Goal: Feedback & Contribution: Submit feedback/report problem

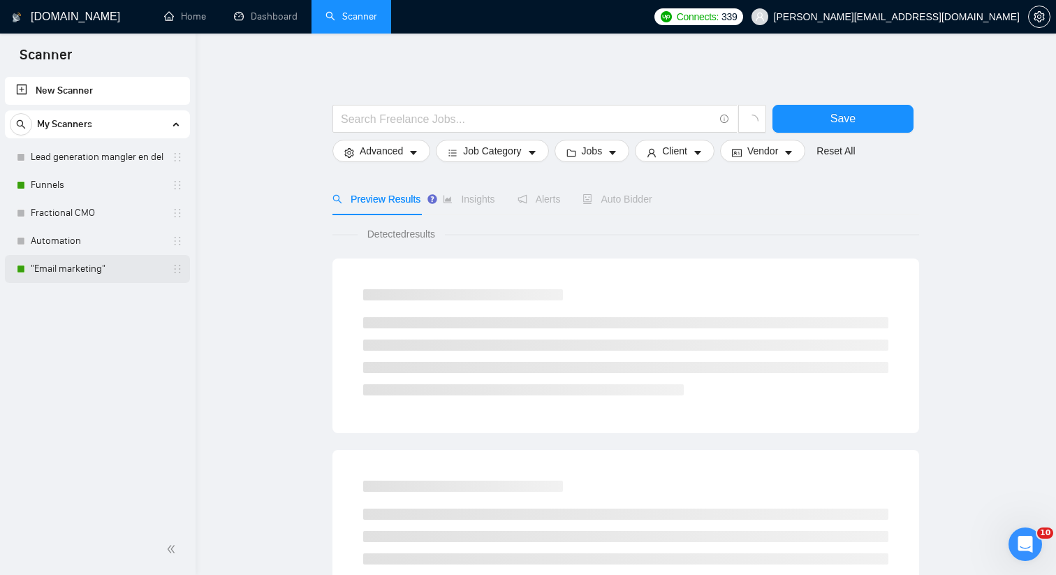
click at [93, 272] on link ""Email marketing"" at bounding box center [97, 269] width 133 height 28
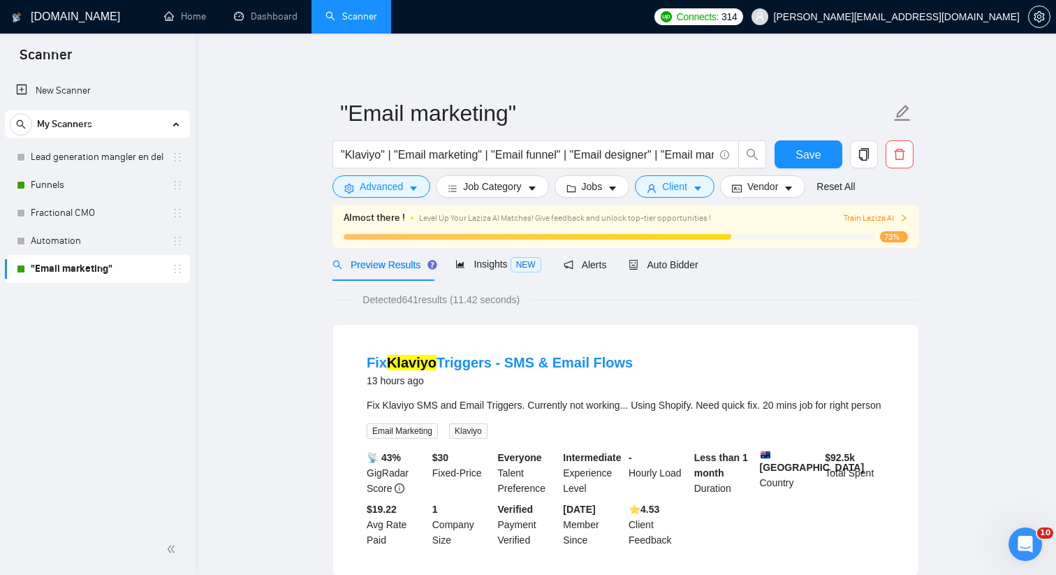
click at [889, 218] on span "Train Laziza AI" at bounding box center [876, 218] width 64 height 13
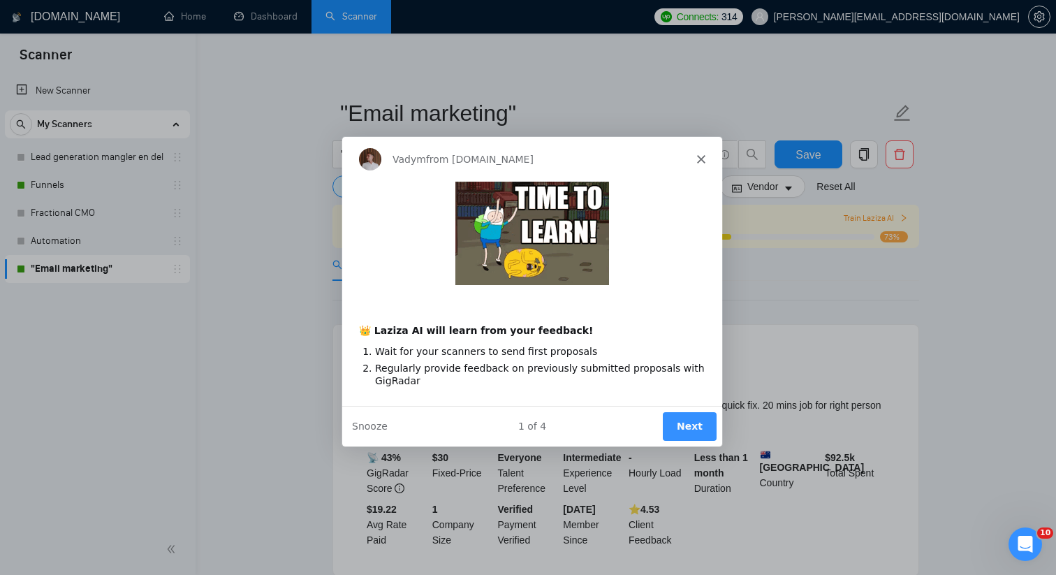
click at [710, 160] on div "Vadym from [DOMAIN_NAME]" at bounding box center [532, 158] width 380 height 45
click at [705, 162] on div "Vadym from [DOMAIN_NAME]" at bounding box center [532, 158] width 380 height 45
click at [699, 156] on polygon "Close" at bounding box center [701, 158] width 8 height 8
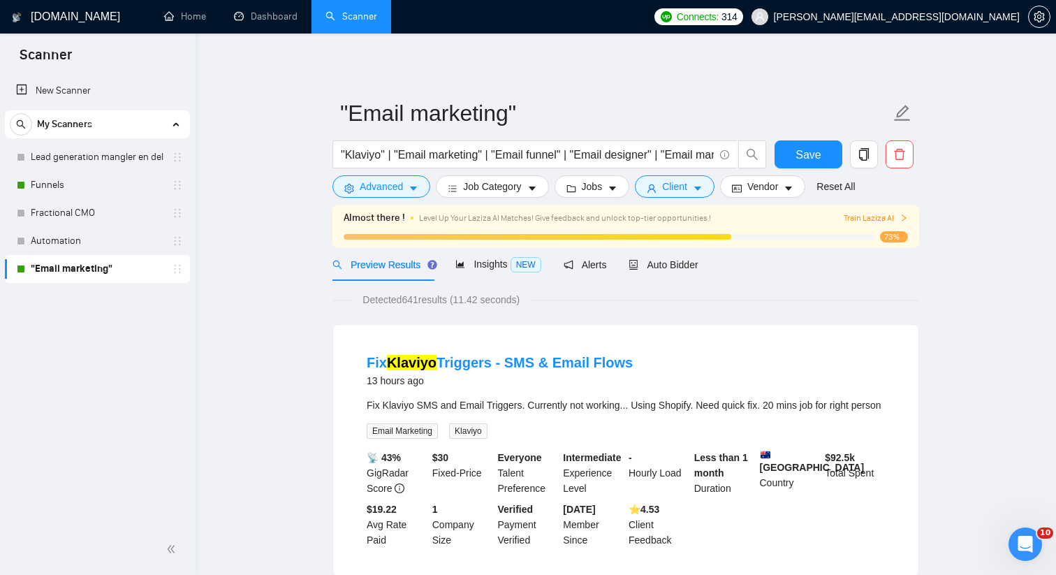
click at [94, 270] on link ""Email marketing"" at bounding box center [97, 269] width 133 height 28
click at [691, 262] on span "Auto Bidder" at bounding box center [663, 264] width 69 height 11
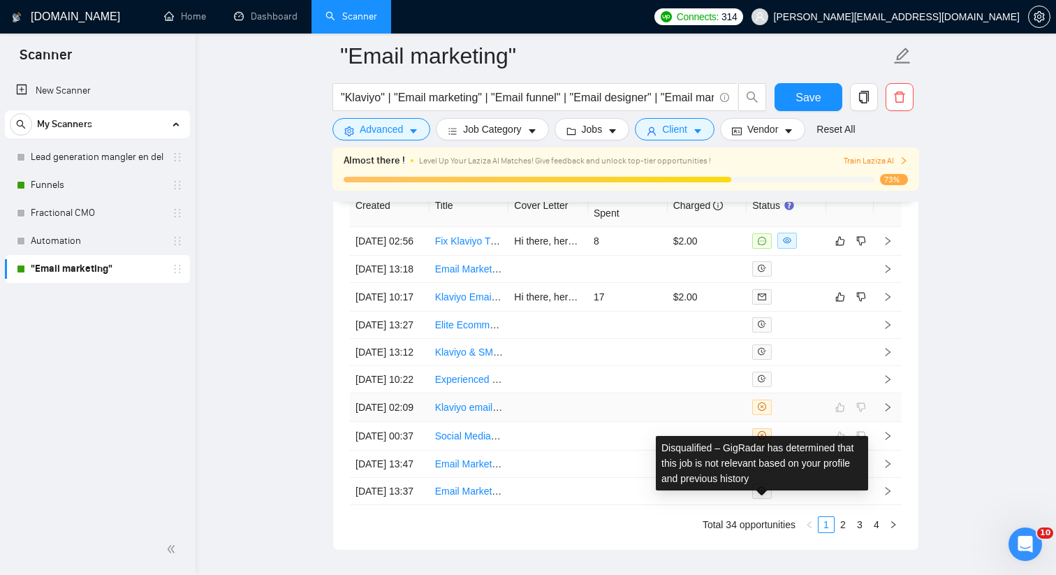
scroll to position [3782, 0]
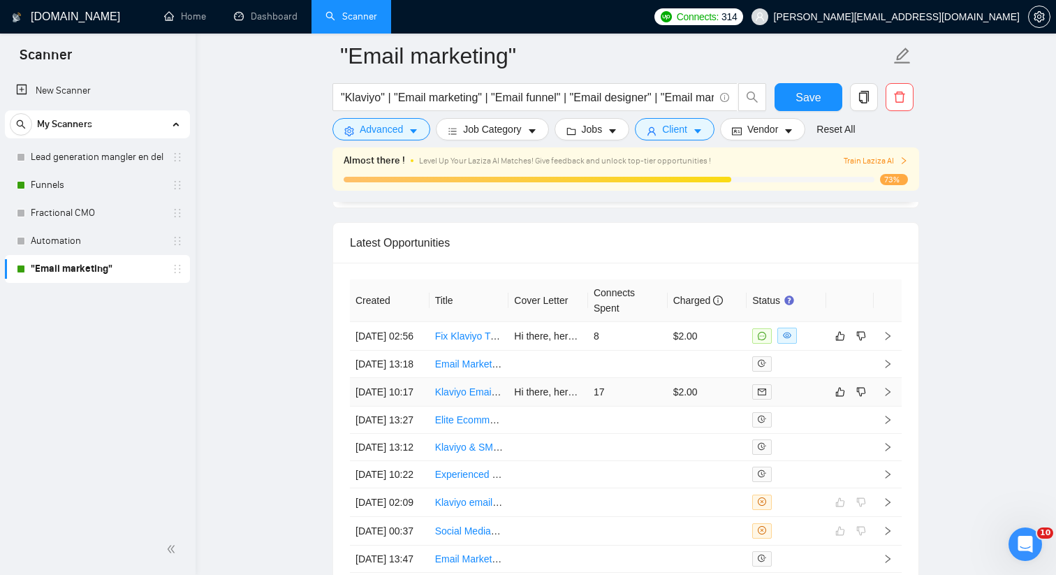
click at [809, 400] on div at bounding box center [786, 392] width 68 height 16
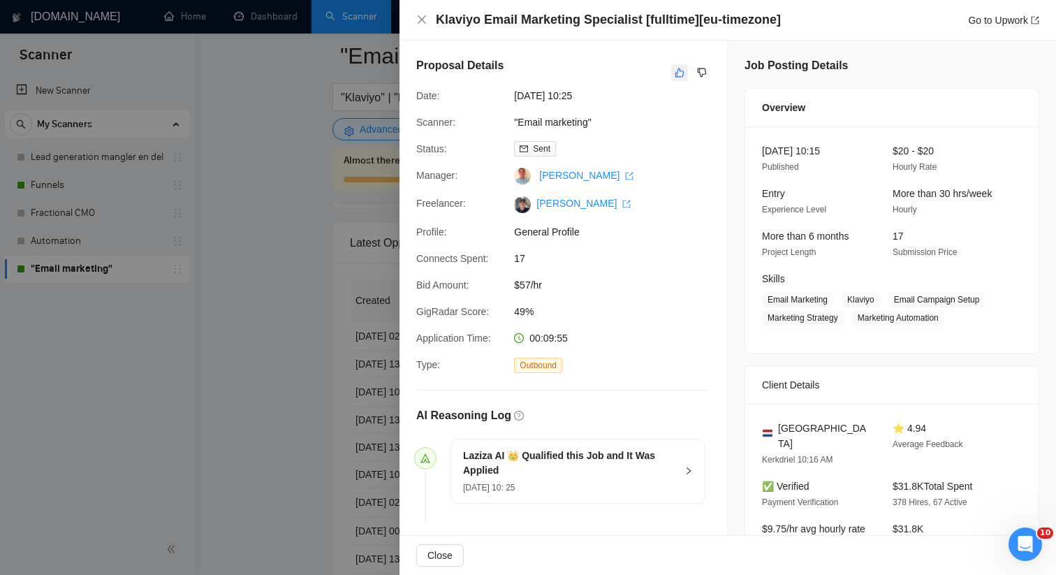
click at [677, 68] on icon "like" at bounding box center [680, 72] width 10 height 11
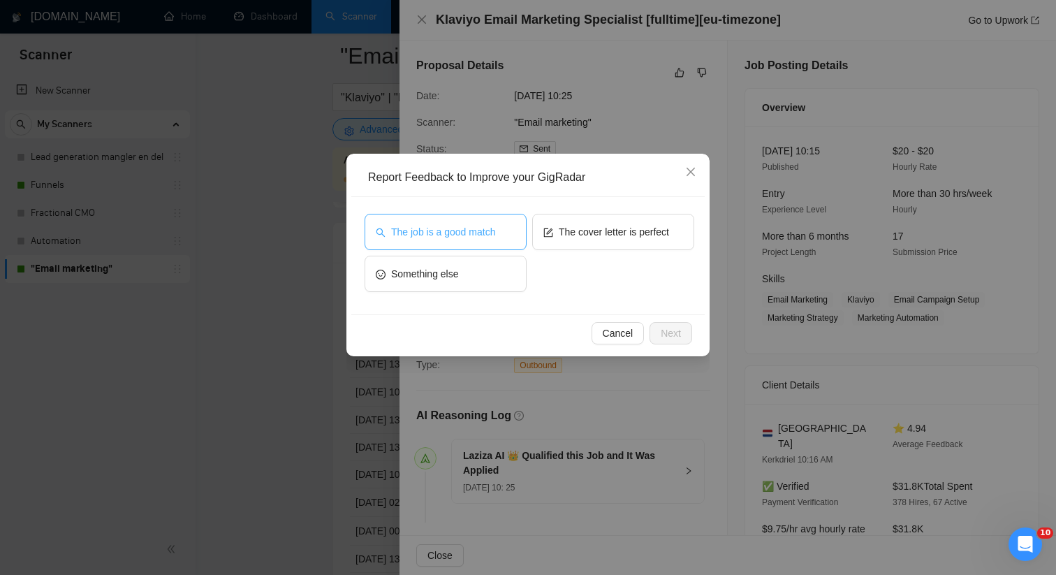
click at [474, 240] on button "The job is a good match" at bounding box center [446, 232] width 162 height 36
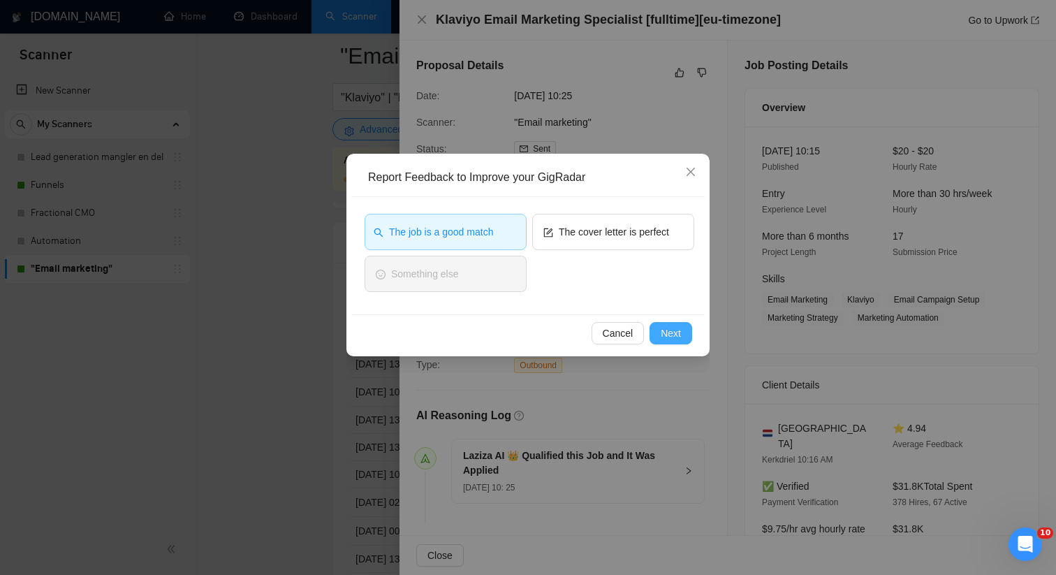
click at [661, 321] on div "Cancel Next" at bounding box center [528, 332] width 354 height 37
click at [677, 332] on span "Next" at bounding box center [671, 333] width 20 height 15
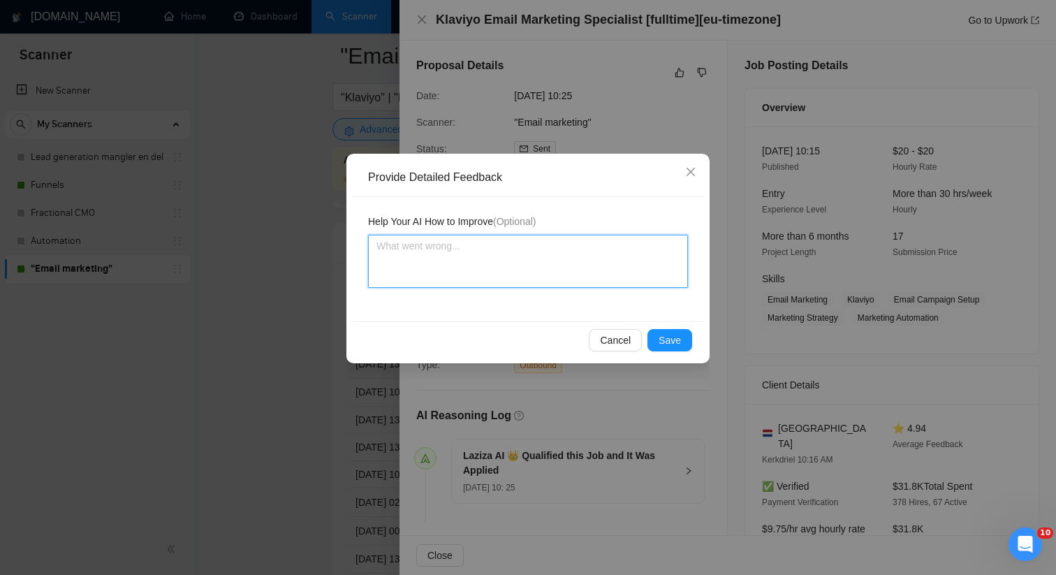
click at [498, 275] on textarea at bounding box center [528, 261] width 320 height 53
type textarea "T"
type textarea "Th"
type textarea "Thi"
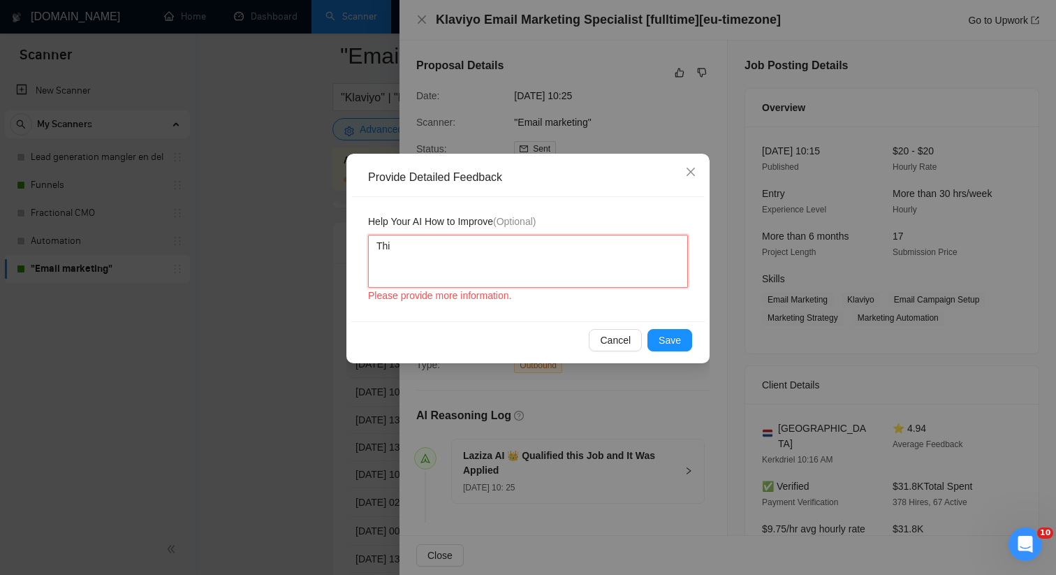
type textarea "This"
type textarea "This j"
type textarea "This jo"
type textarea "This job"
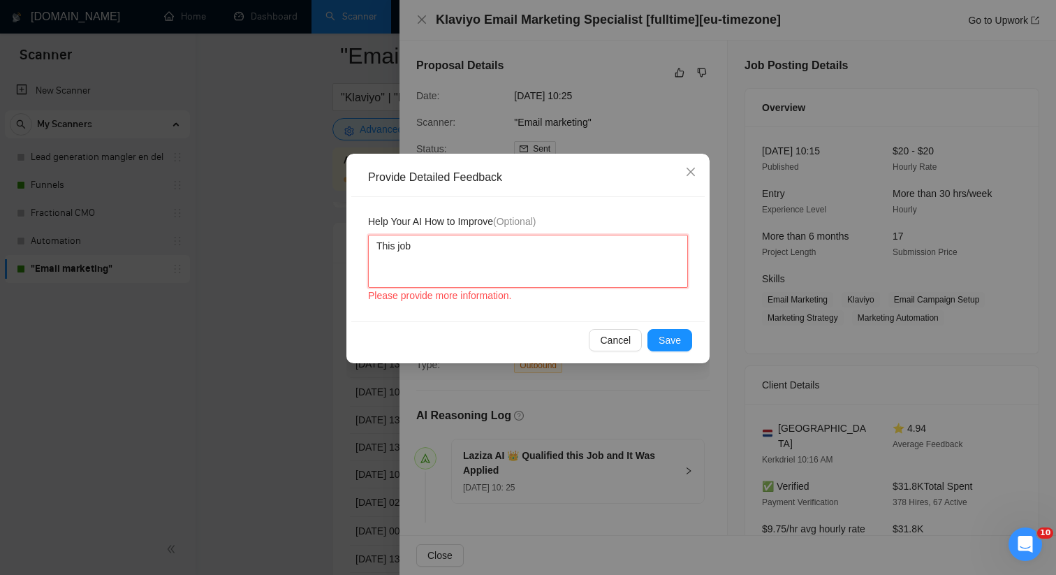
type textarea "This job"
type textarea "This job i"
type textarea "This job is"
type textarea "This job is a"
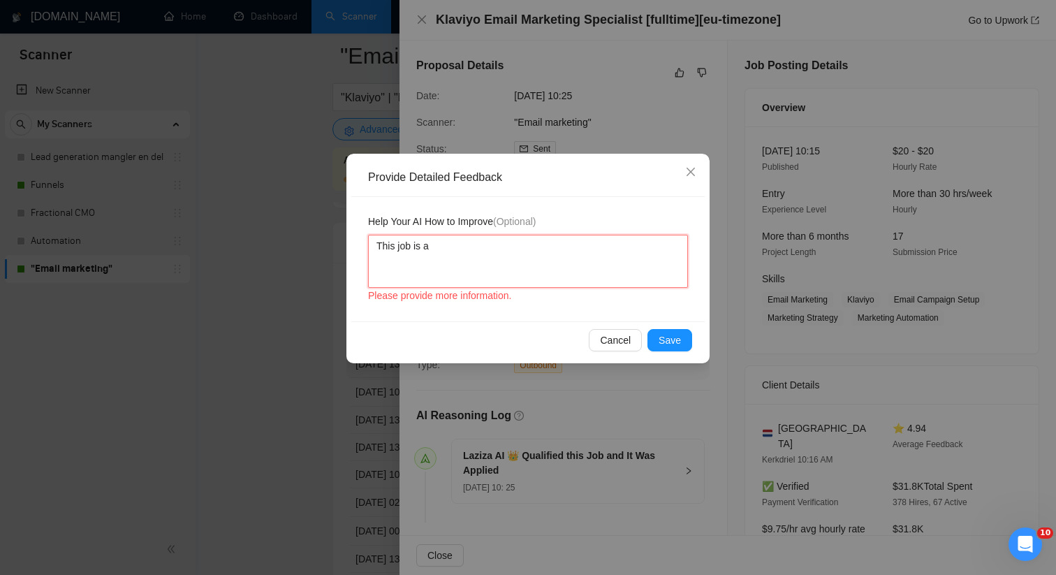
type textarea "This job is an"
type textarea "This job is an o"
type textarea "This job is an oka"
type textarea "This job is an okay"
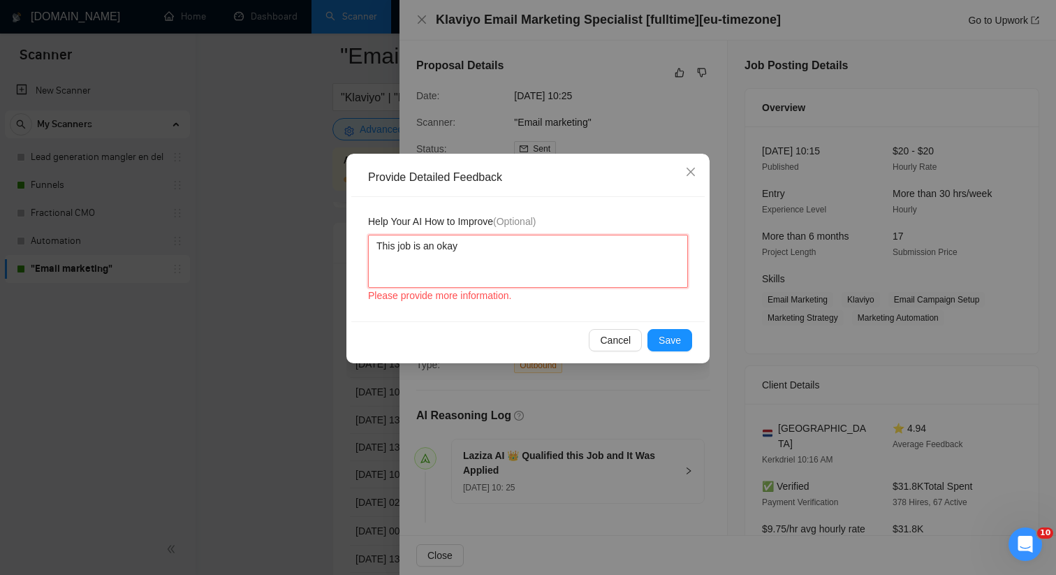
type textarea "This job is an okay"
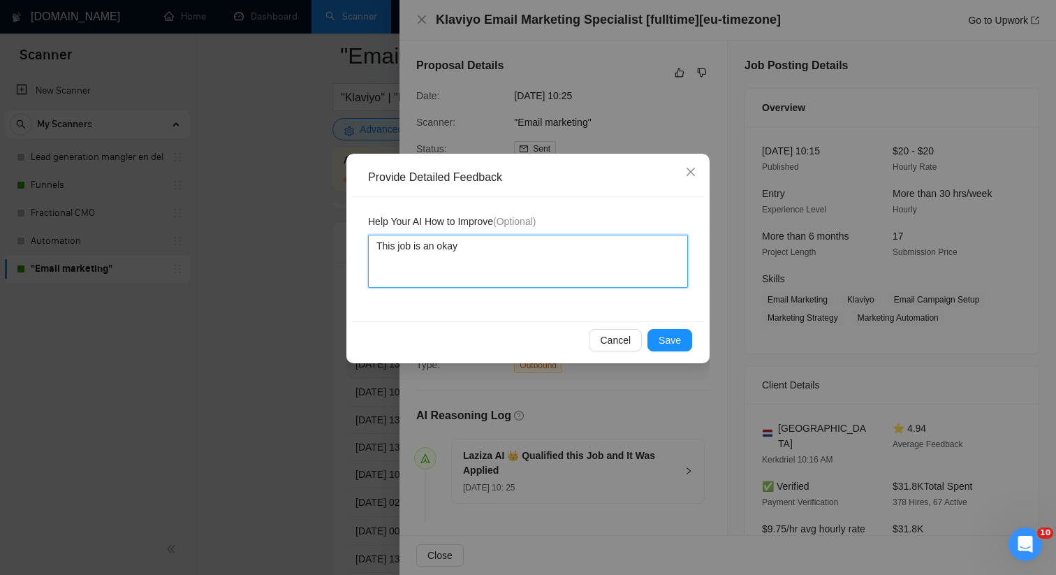
type textarea "This job is an okay m"
type textarea "This job is an okay ma"
type textarea "This job is an okay mat"
type textarea "This job is an okay matc"
type textarea "This job is an okay match"
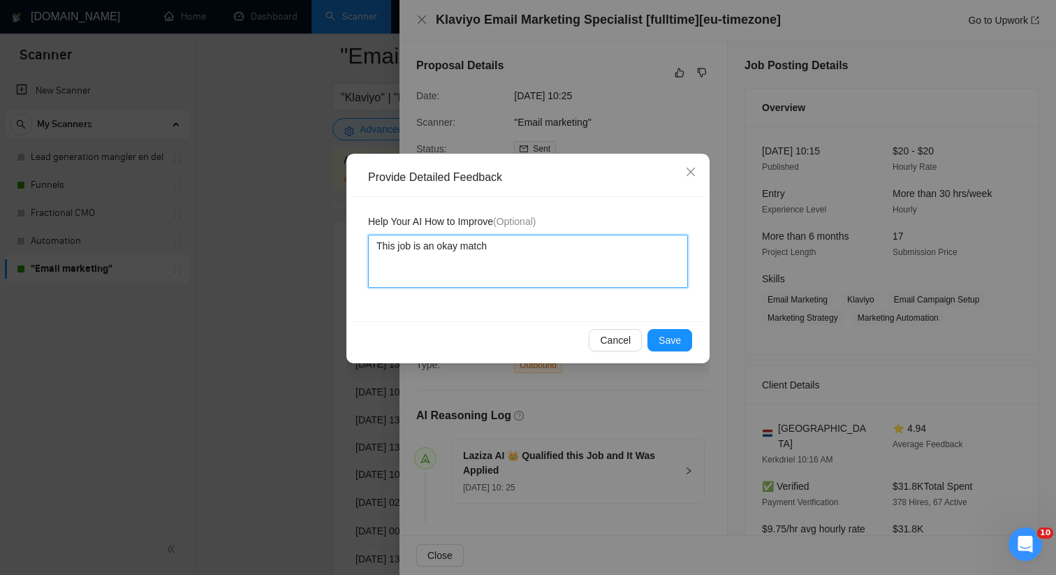
type textarea "This job is an okay match,"
type textarea "This job is an okay match, w"
type textarea "This job is an okay match, we"
type textarea "This job is an okay match, we a"
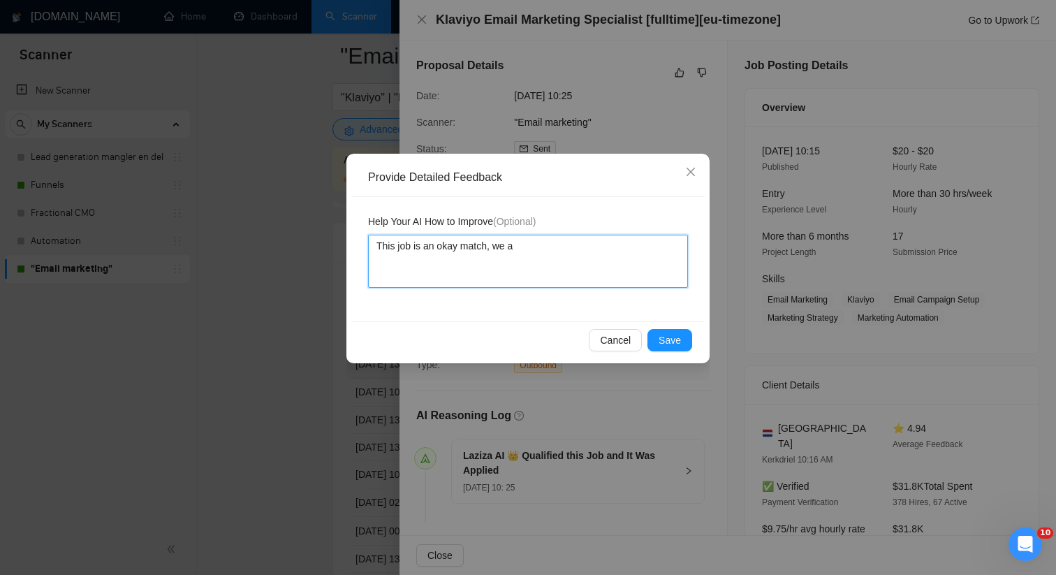
type textarea "This job is an okay match, we"
type textarea "This job is an okay match, w"
type textarea "This job is an okay match,"
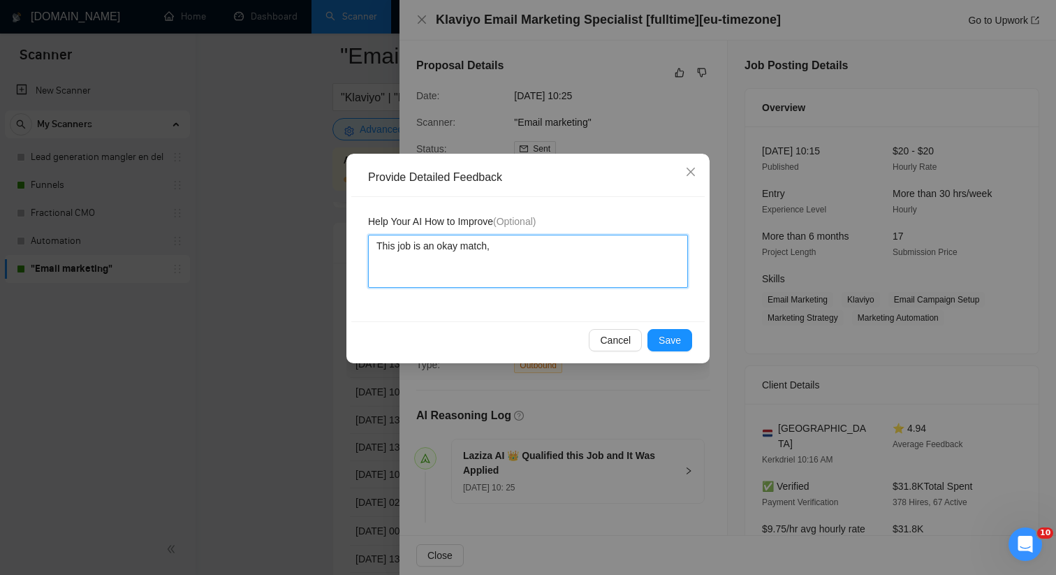
type textarea "This job is an okay match,t"
type textarea "This job is an okay match,"
type textarea "This job is an okay match, t"
type textarea "This job is an okay match, to"
type textarea "This job is an okay match, [PERSON_NAME]"
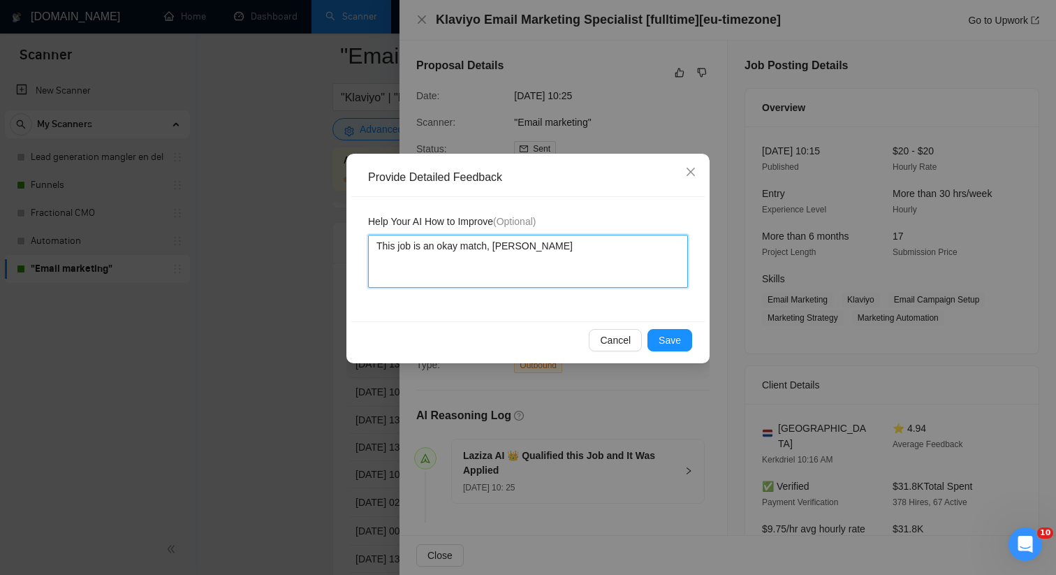
type textarea "This job is an okay match, toma"
type textarea "This job is an okay match, [PERSON_NAME]"
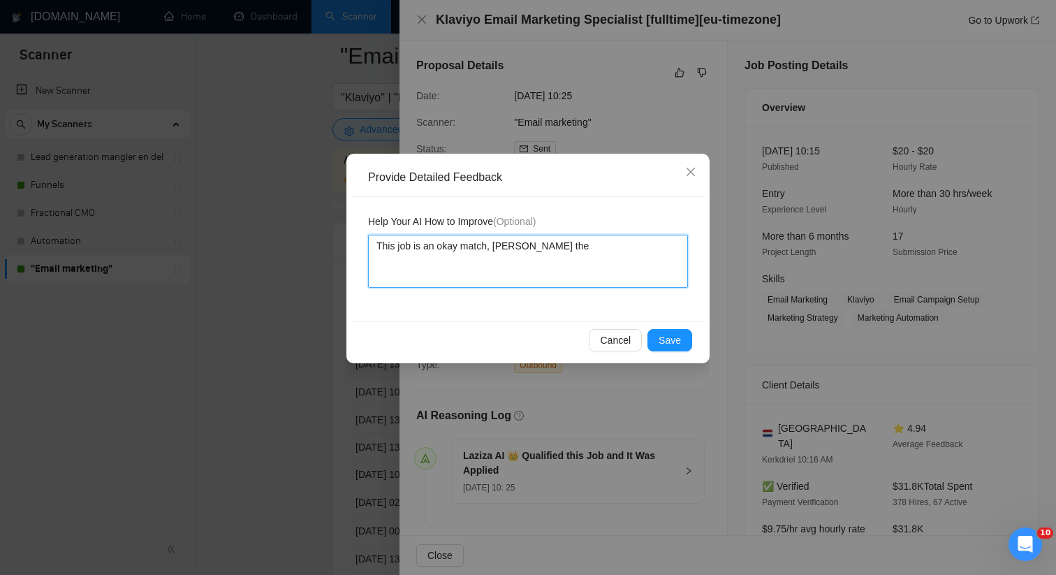
type textarea "This job is an okay match, [PERSON_NAME] the"
type textarea "This job is an okay match, [PERSON_NAME] the f"
type textarea "This job is an okay match, [PERSON_NAME] the fr"
type textarea "This job is an okay match, [PERSON_NAME] the fre"
type textarea "This job is an okay match, [PERSON_NAME] the free"
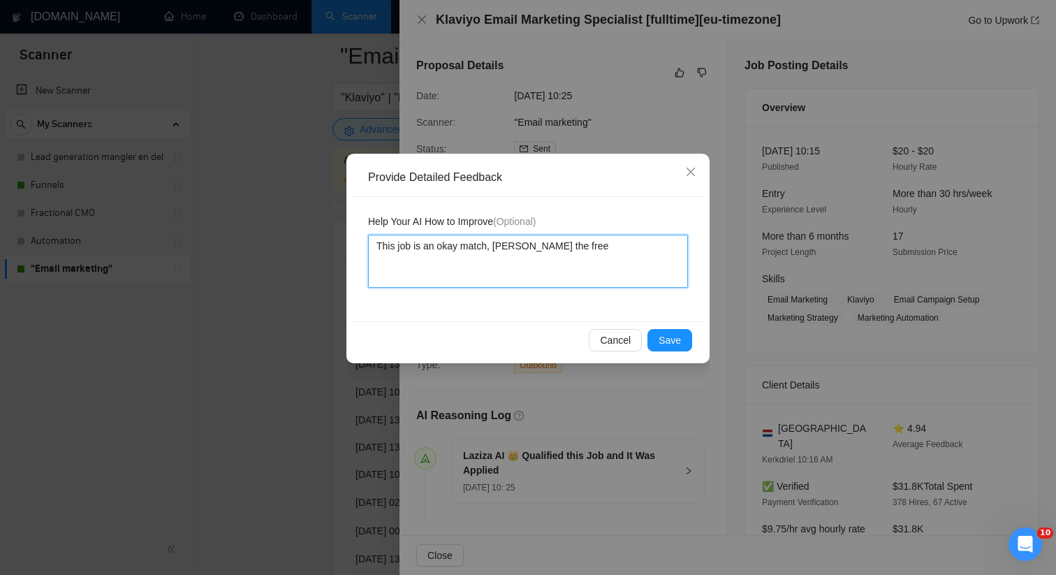
type textarea "This job is an okay match, [PERSON_NAME] the [PERSON_NAME]"
type textarea "This job is an okay match, [PERSON_NAME] the freela"
type textarea "This job is an okay match, [PERSON_NAME] the freelan"
type textarea "This job is an okay match, [PERSON_NAME] the freelanc"
type textarea "This job is an okay match, [PERSON_NAME] the freelance"
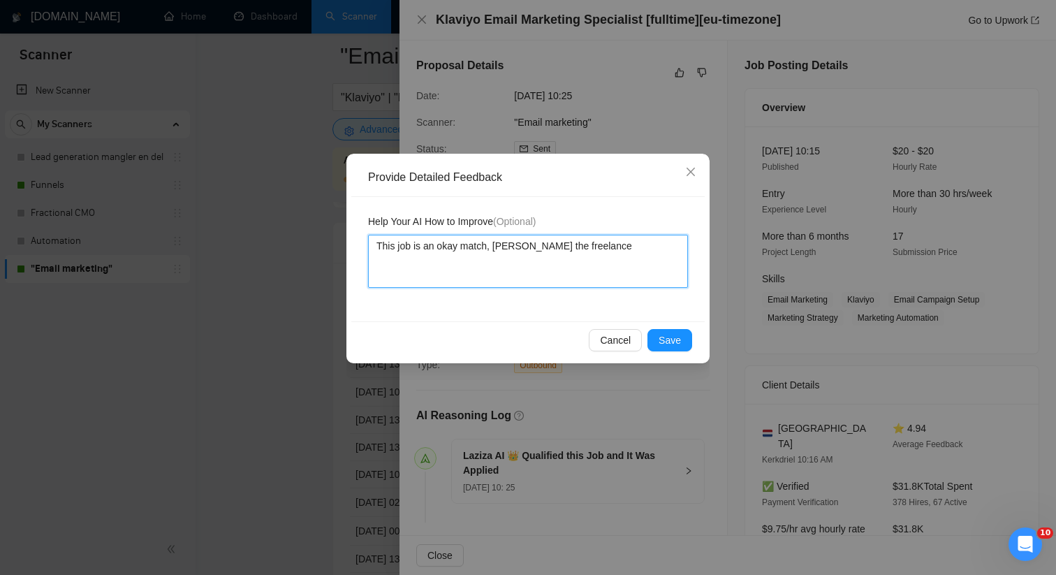
type textarea "This job is an okay match, [PERSON_NAME] the freelancer"
type textarea "This job is an okay match, [PERSON_NAME] the freelancer i"
type textarea "This job is an okay match, [PERSON_NAME] the freelancer is"
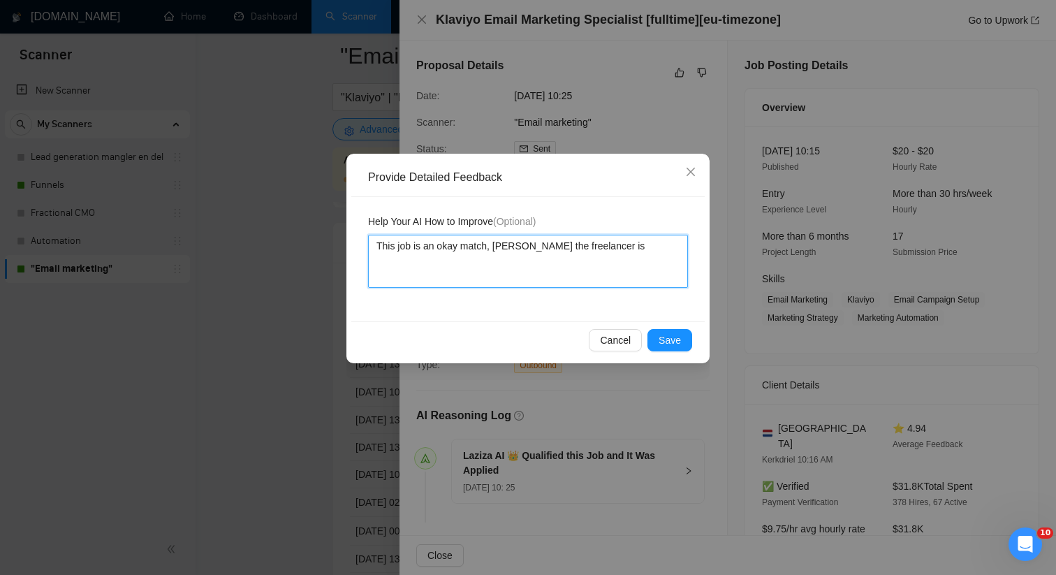
type textarea "This job is an okay match, [PERSON_NAME] the freelancer is n"
type textarea "This job is an okay match, [PERSON_NAME] the freelancer is not"
type textarea "This job is an okay match, [PERSON_NAME] the freelancer is not s"
type textarea "This job is an okay match, [PERSON_NAME] the freelancer is not su"
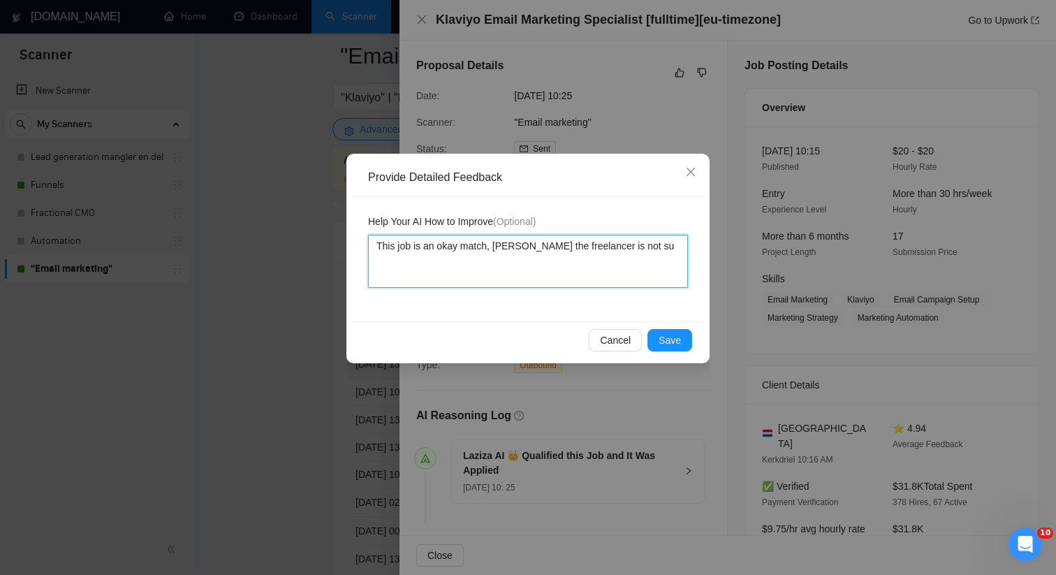
type textarea "This job is an okay match, [PERSON_NAME] the freelancer is not sup"
type textarea "This job is an okay match, [PERSON_NAME] the freelancer is not supe"
type textarea "This job is an okay match, [PERSON_NAME] the freelancer is not super"
type textarea "This job is an okay match, [PERSON_NAME] the freelancer is not super i"
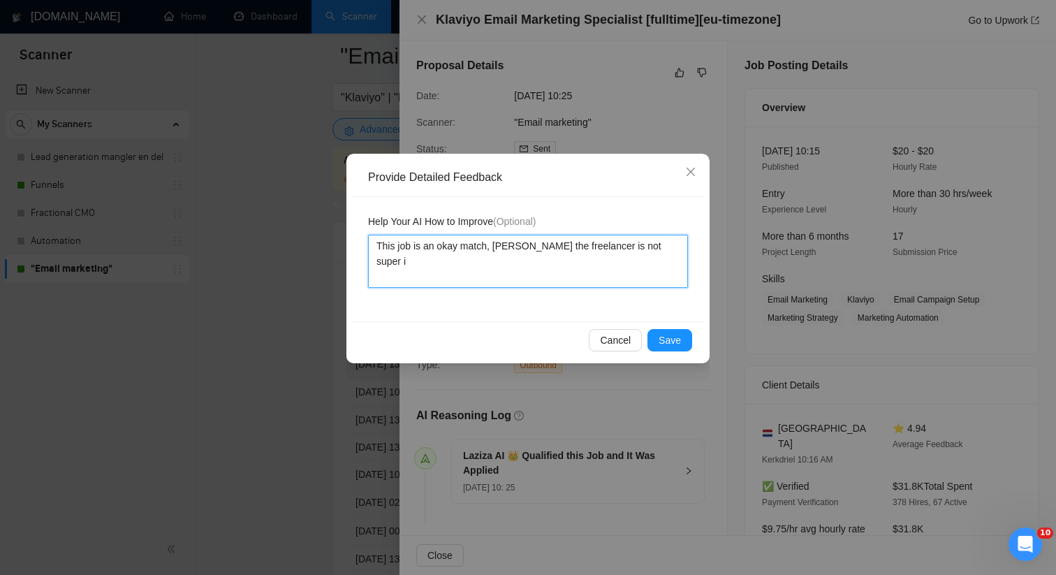
type textarea "This job is an okay match, [PERSON_NAME] the freelancer is not super in"
type textarea "This job is an okay match, [PERSON_NAME] the freelancer is not super int"
type textarea "This job is an okay match, [PERSON_NAME] the freelancer is not super inte"
type textarea "This job is an okay match, [PERSON_NAME] the freelancer is not super inter"
type textarea "This job is an okay match, [PERSON_NAME] the freelancer is not super intere"
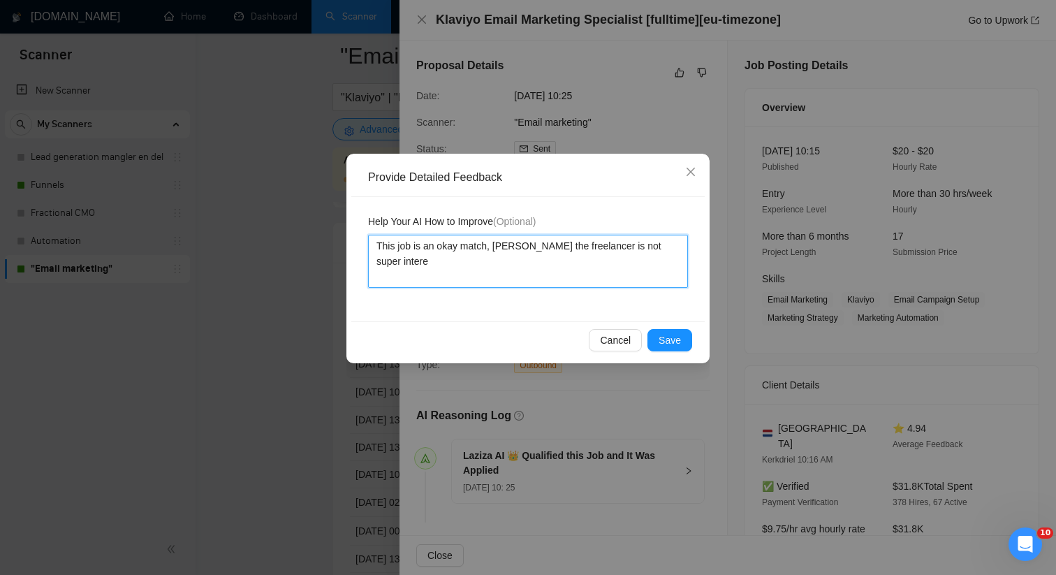
type textarea "This job is an okay match, [PERSON_NAME] the freelancer is not super interes"
type textarea "This job is an okay match, [PERSON_NAME] the freelancer is not super interest"
type textarea "This job is an okay match, [PERSON_NAME] the freelancer is not super intereste"
type textarea "This job is an okay match, [PERSON_NAME] the freelancer is not super interested"
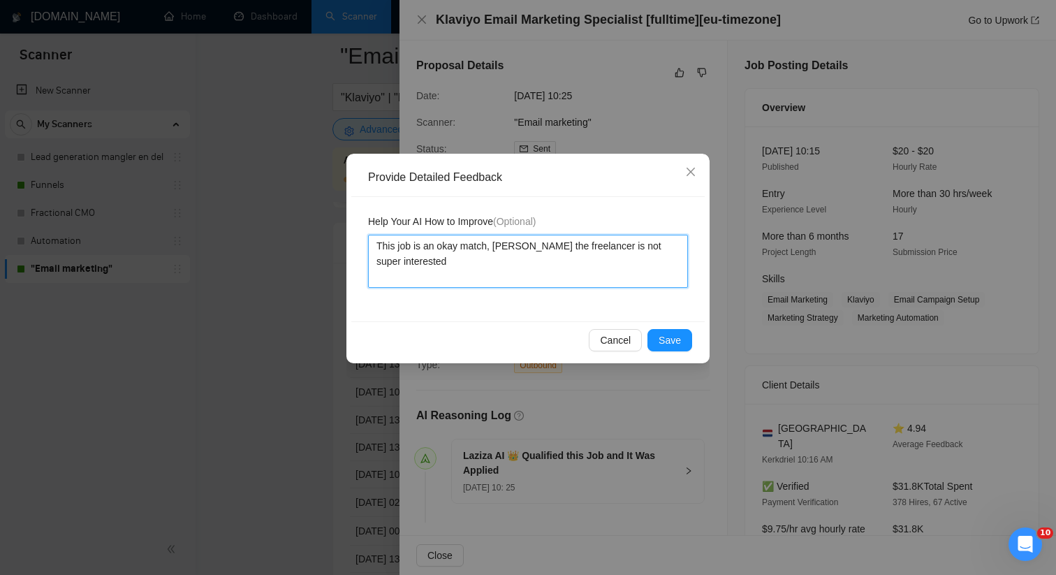
type textarea "This job is an okay match, [PERSON_NAME] the freelancer is not super interested…"
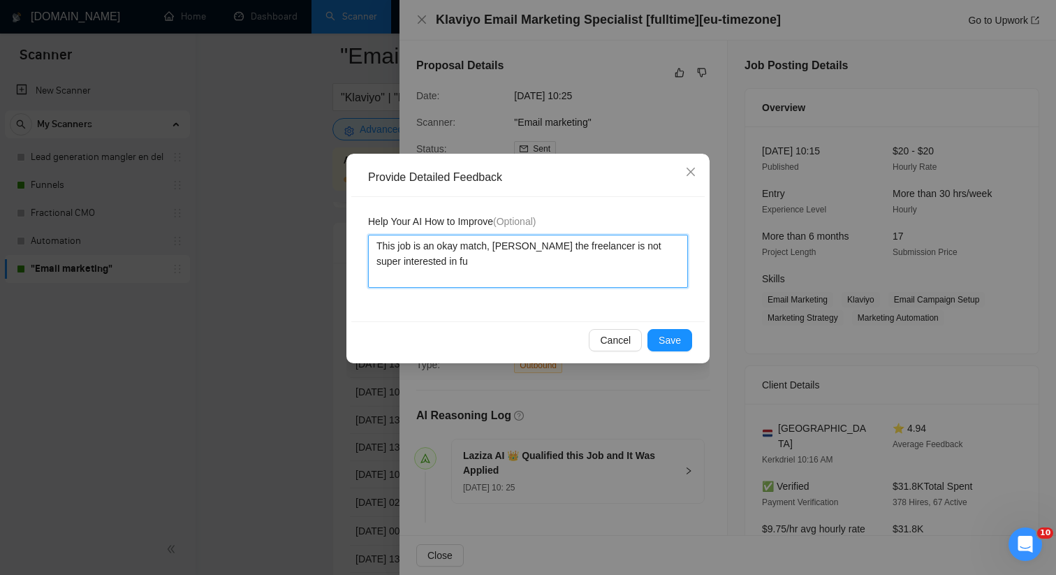
type textarea "This job is an okay match, [PERSON_NAME] the freelancer is not super interested…"
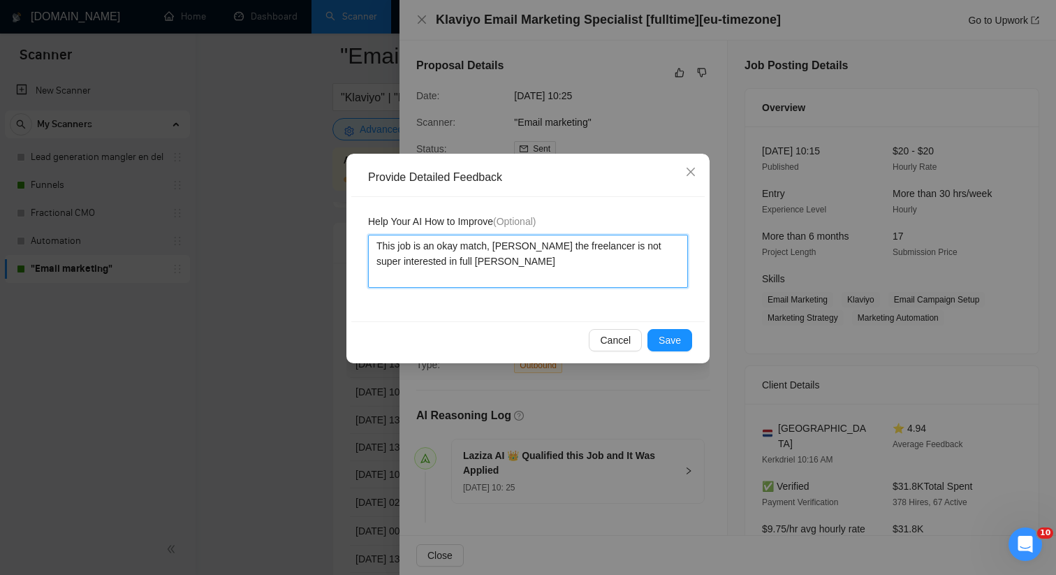
type textarea "This job is an okay match, [PERSON_NAME] the freelancer is not super interested…"
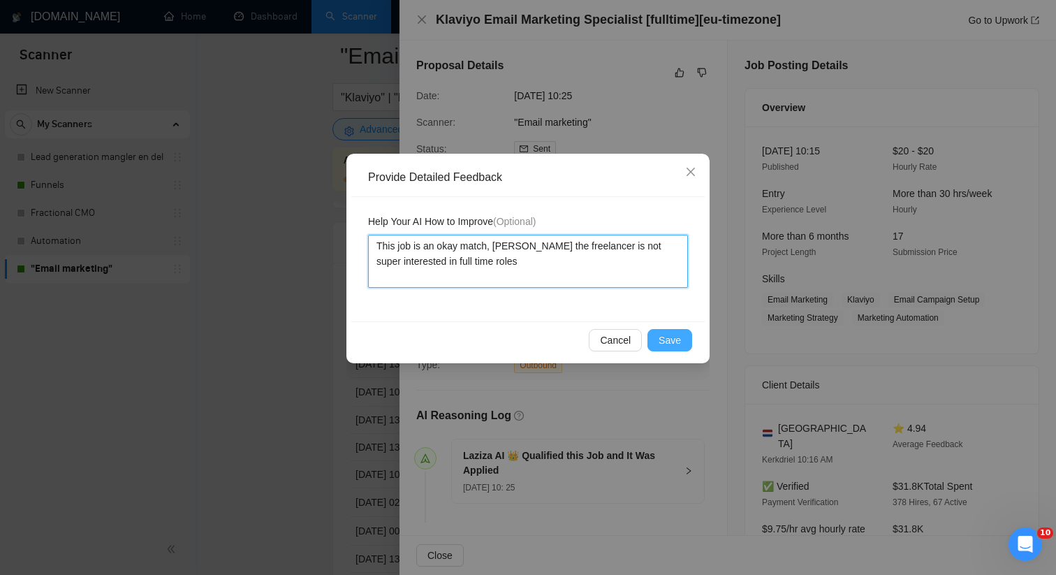
type textarea "This job is an okay match, [PERSON_NAME] the freelancer is not super interested…"
click at [669, 339] on span "Save" at bounding box center [670, 340] width 22 height 15
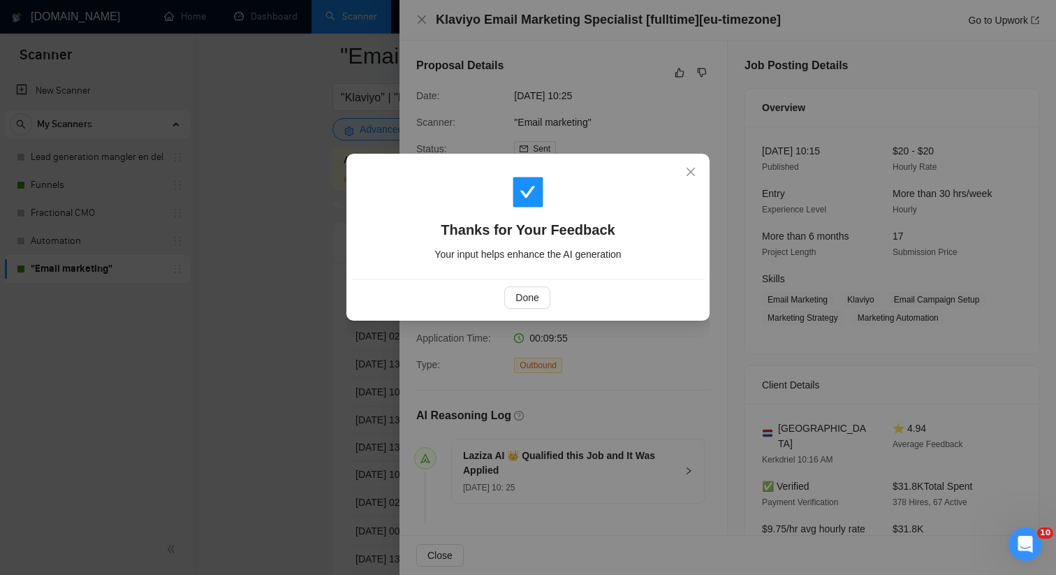
click at [498, 298] on div "Done" at bounding box center [528, 297] width 330 height 22
click at [520, 298] on span "Done" at bounding box center [527, 297] width 23 height 15
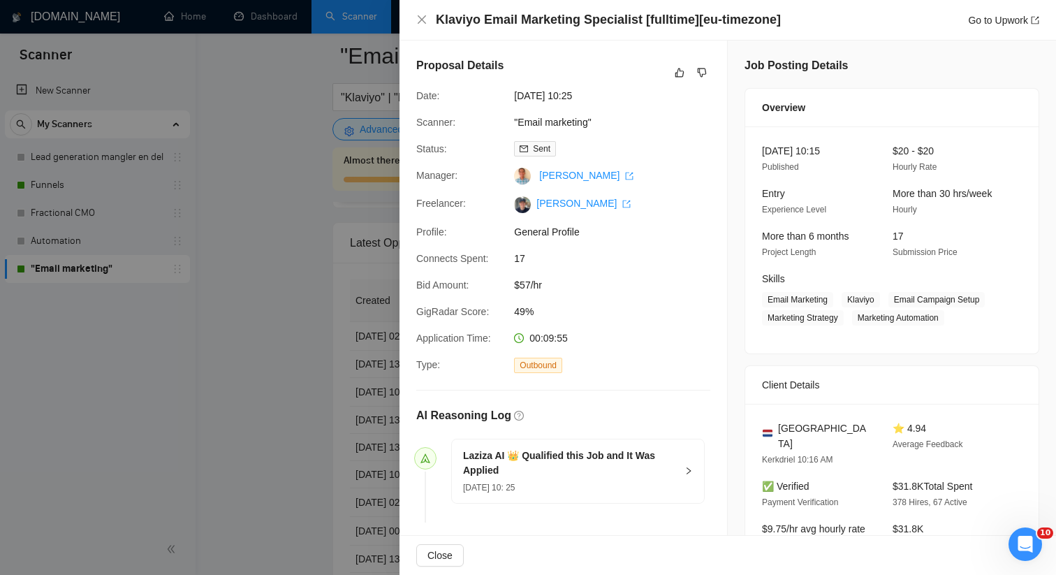
click at [295, 337] on div at bounding box center [528, 287] width 1056 height 575
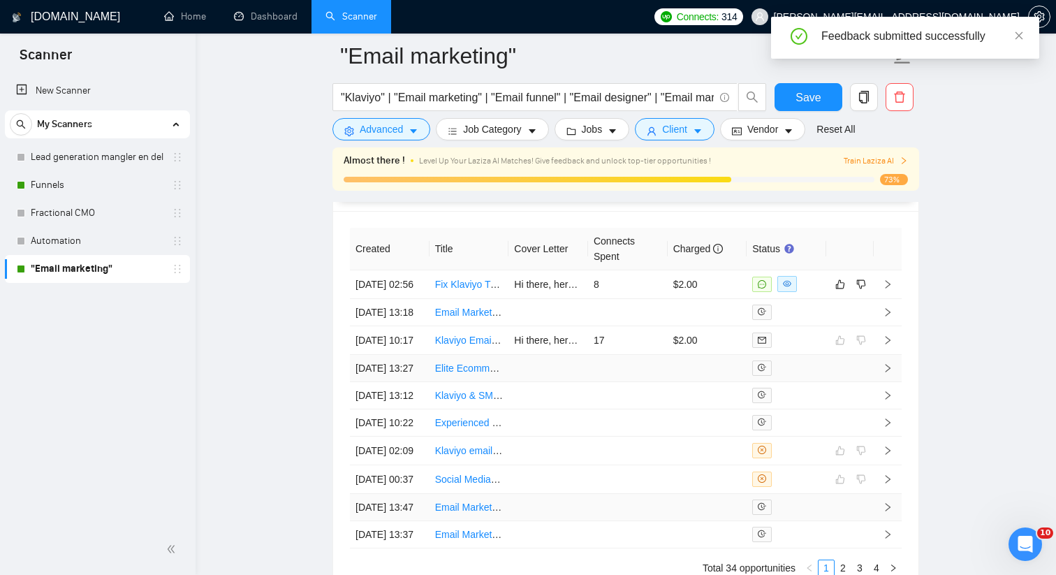
scroll to position [3751, 0]
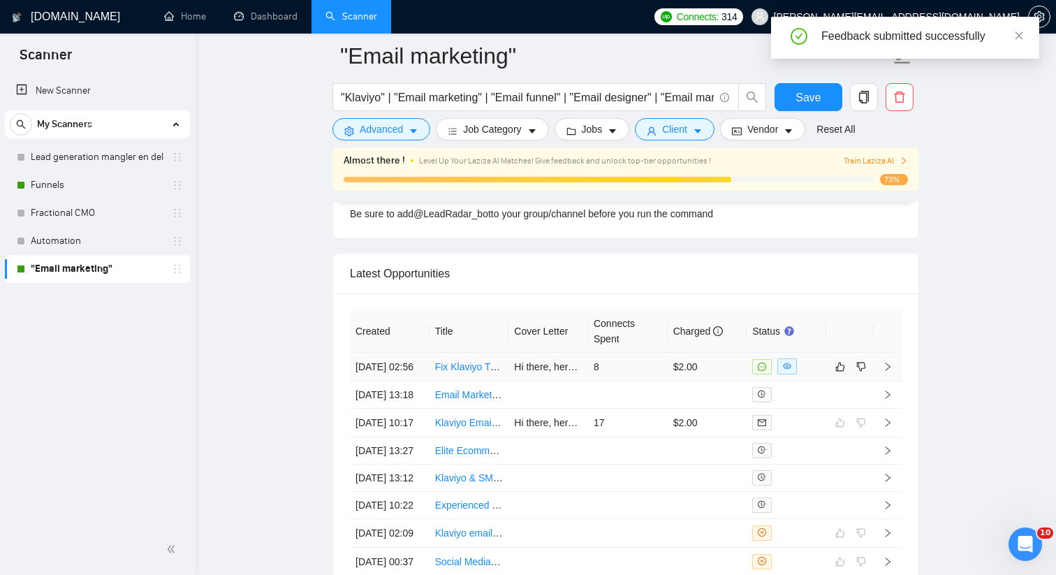
click at [818, 374] on div at bounding box center [786, 366] width 68 height 16
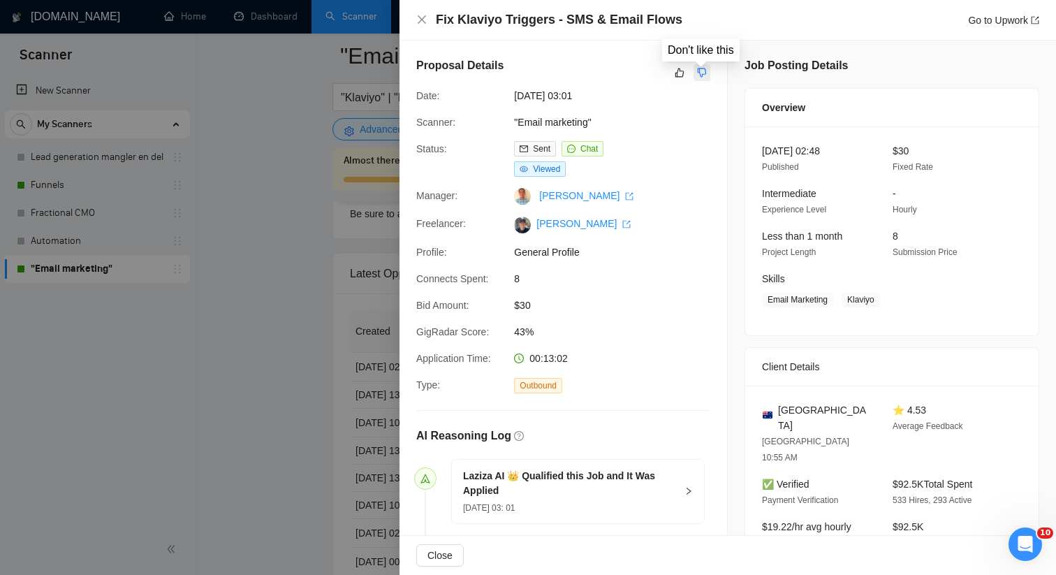
click at [699, 75] on icon "dislike" at bounding box center [702, 72] width 10 height 11
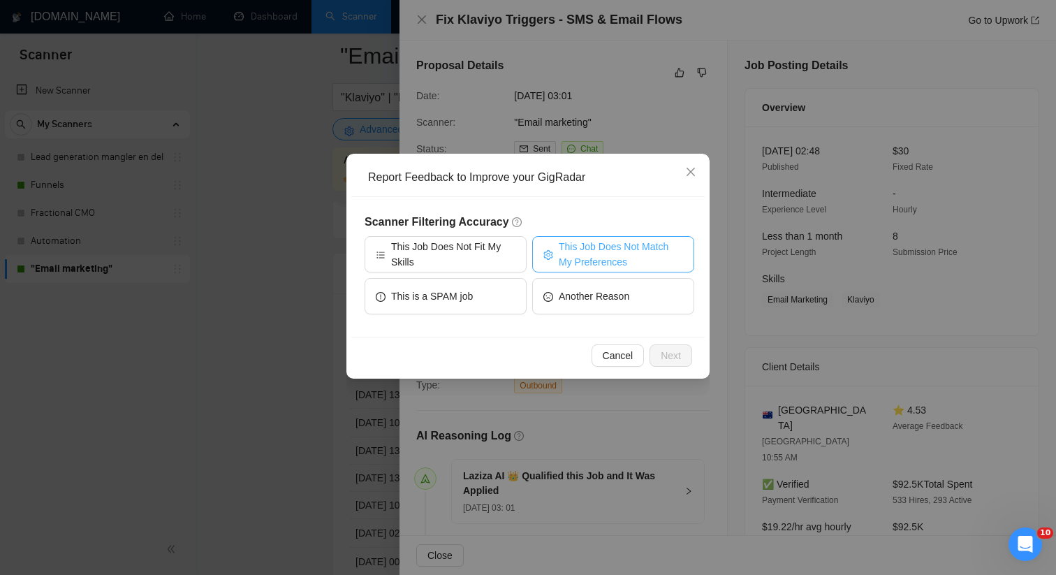
click at [564, 257] on span "This Job Does Not Match My Preferences" at bounding box center [621, 254] width 124 height 31
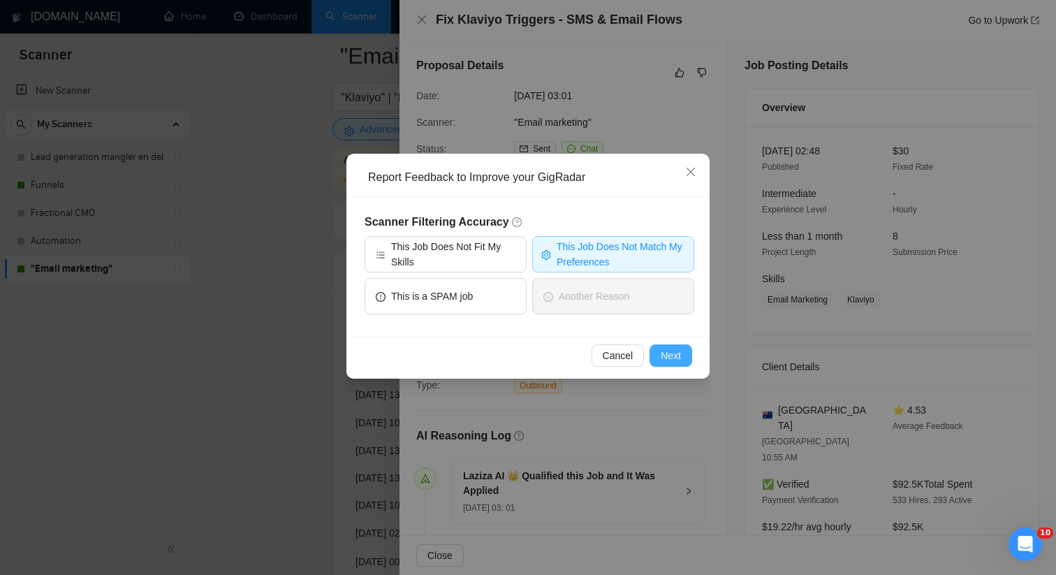
click at [676, 354] on span "Next" at bounding box center [671, 355] width 20 height 15
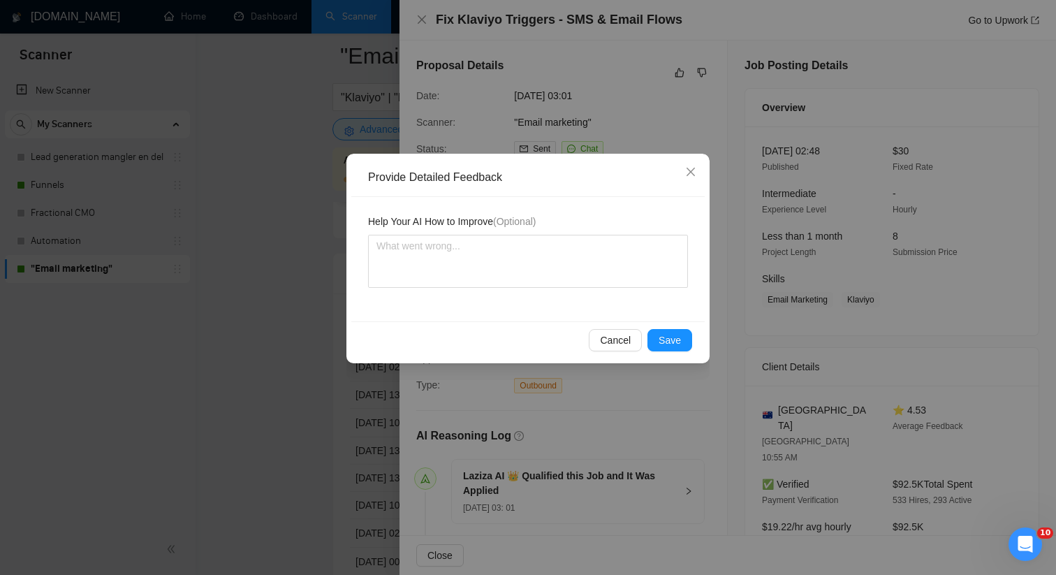
click at [529, 298] on div "Help Your AI How to Improve (Optional)" at bounding box center [528, 259] width 354 height 124
click at [527, 277] on textarea at bounding box center [528, 261] width 320 height 53
type textarea "T"
type textarea "Th"
type textarea "Thi"
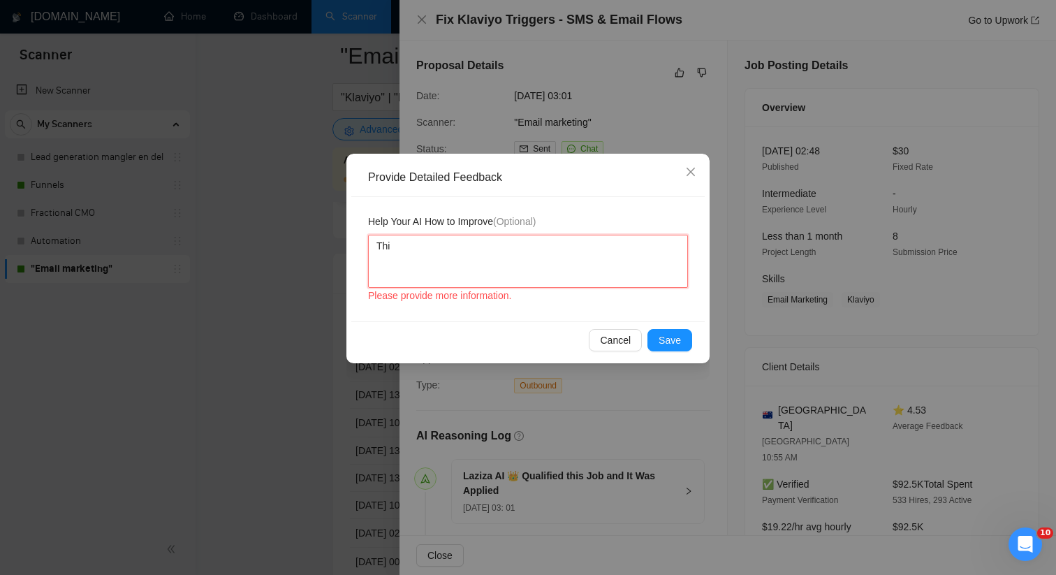
type textarea "This"
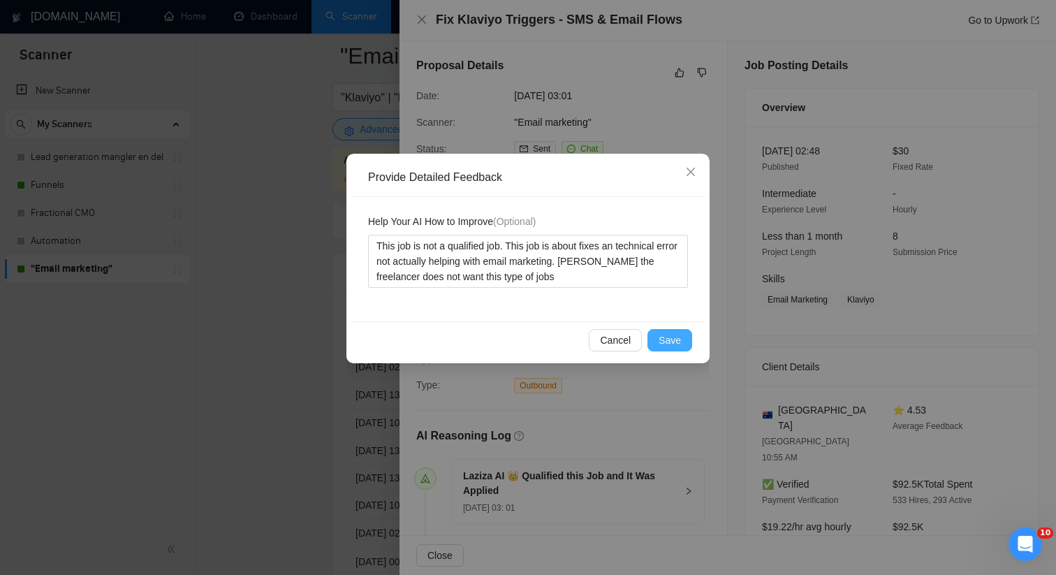
click at [677, 338] on span "Save" at bounding box center [670, 340] width 22 height 15
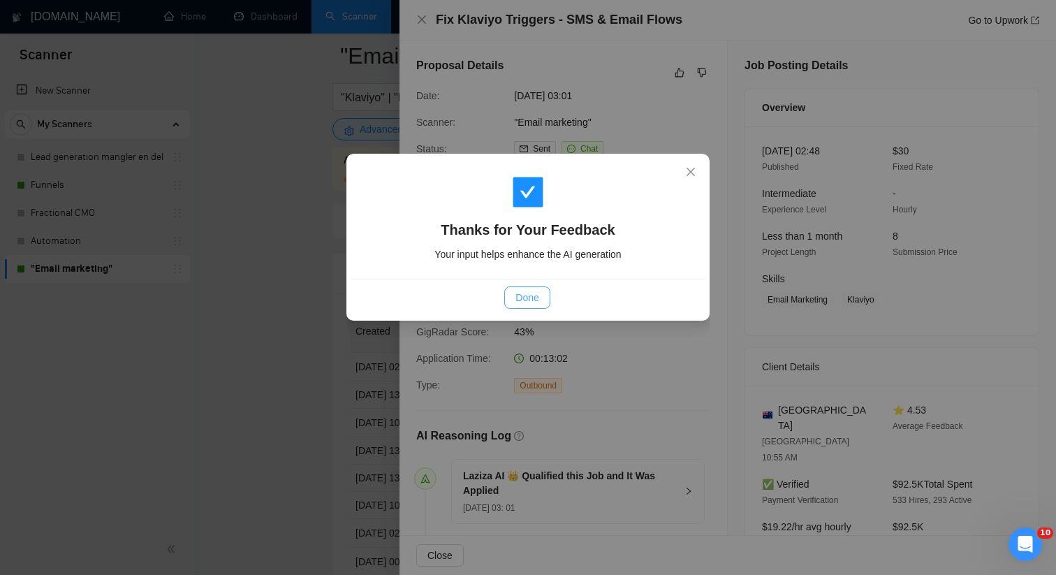
click at [548, 298] on button "Done" at bounding box center [526, 297] width 45 height 22
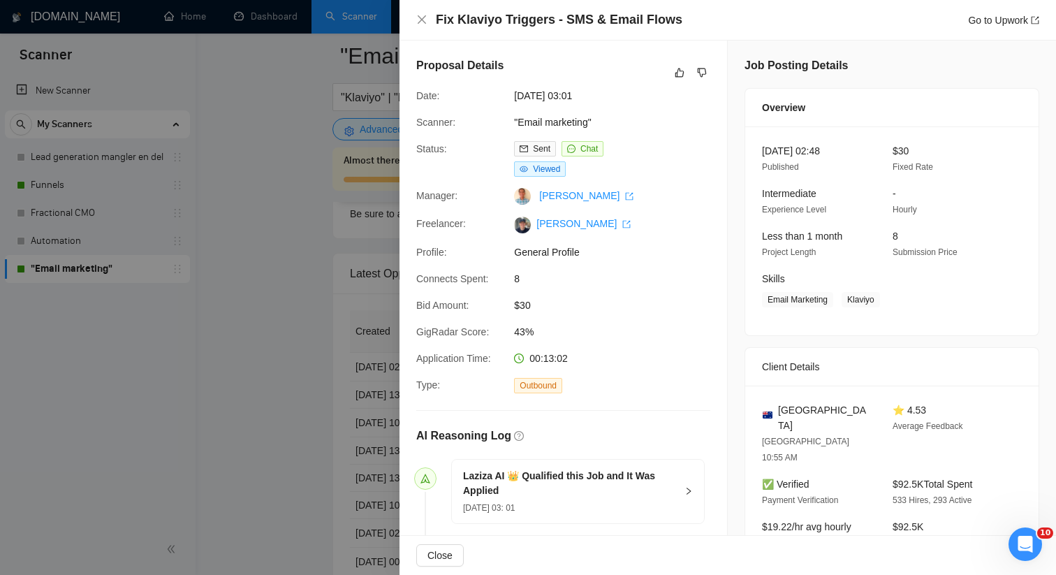
click at [270, 282] on div at bounding box center [528, 287] width 1056 height 575
